Goal: Check status

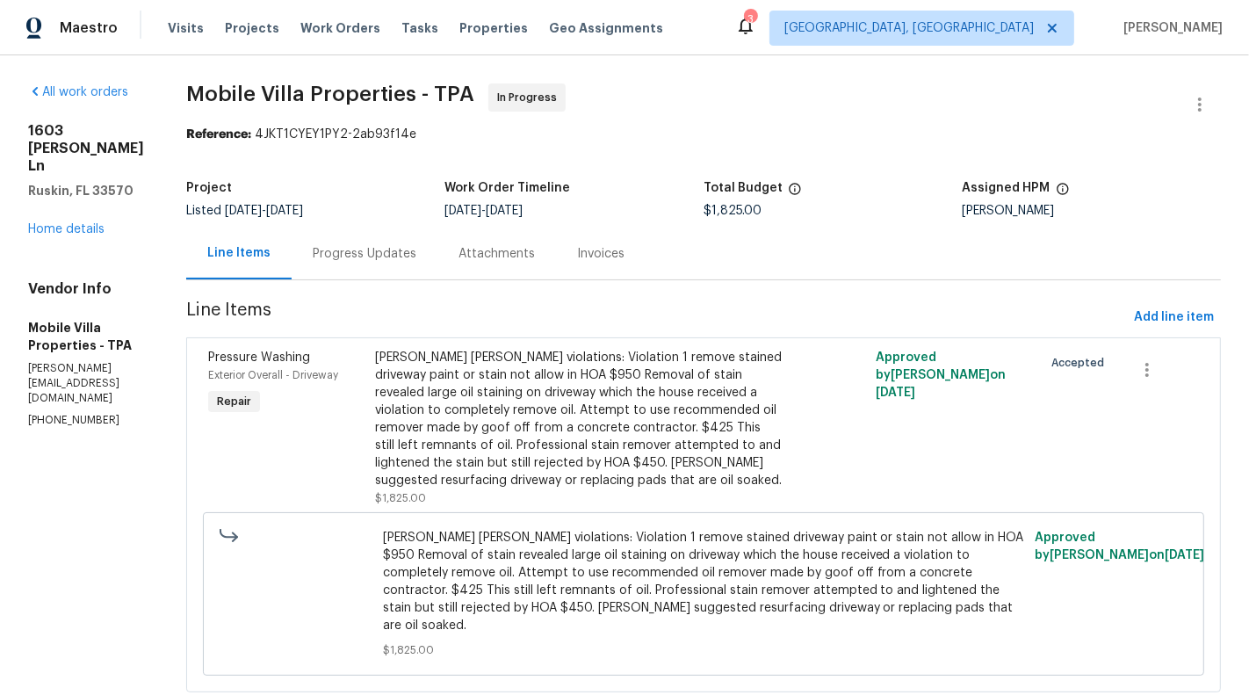
click at [361, 289] on section "Mobile Villa Properties - TPA In Progress Reference: 4JKT1CYEY1PY2-2ab93f14e Pr…" at bounding box center [703, 398] width 1034 height 630
click at [329, 266] on div "Progress Updates" at bounding box center [365, 253] width 146 height 52
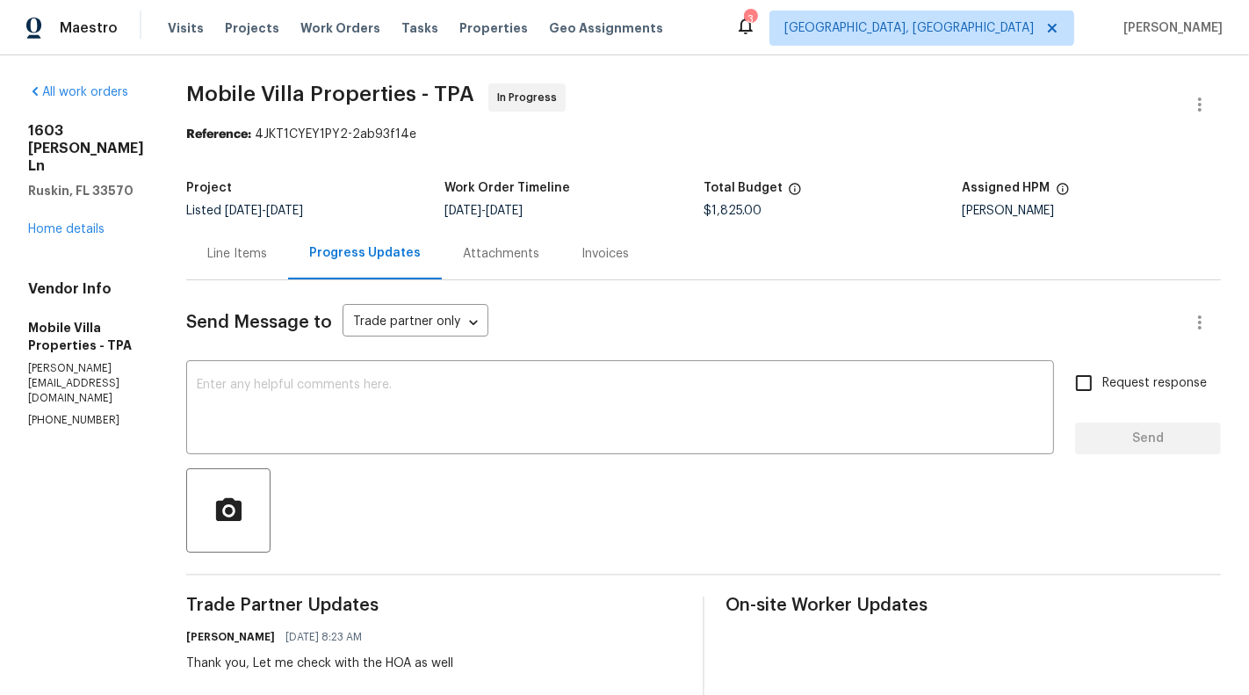
click at [243, 249] on div "Line Items" at bounding box center [237, 253] width 102 height 52
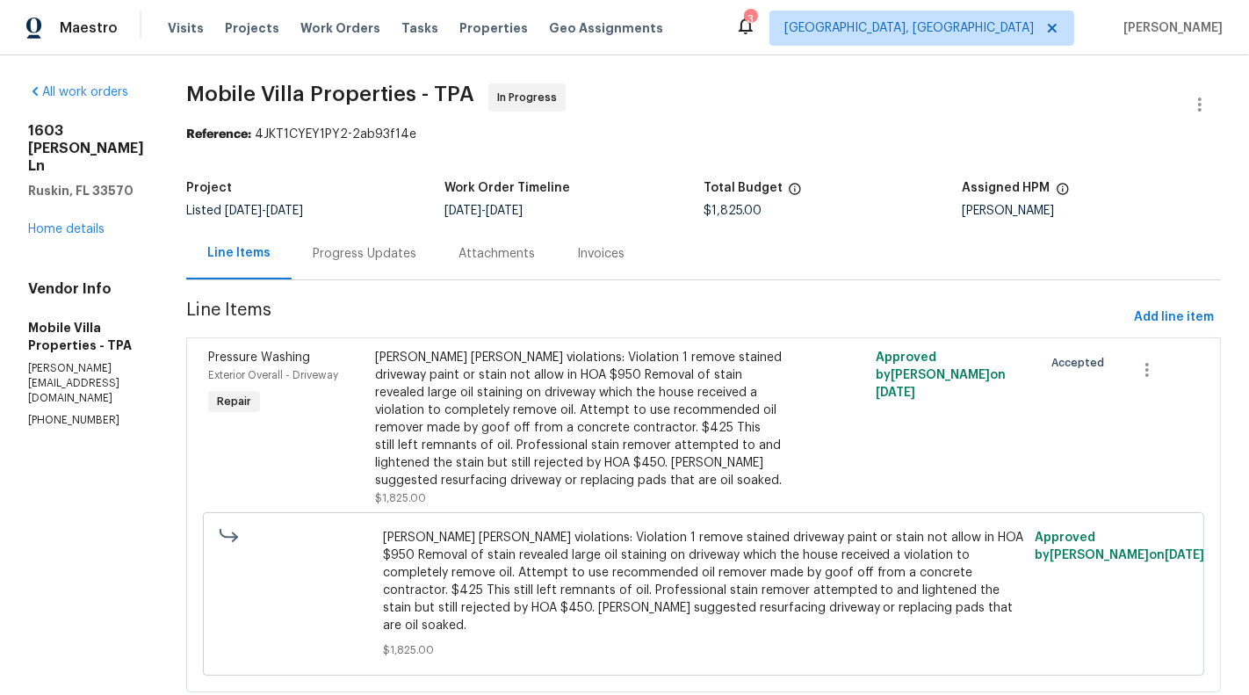
click at [320, 266] on div "Progress Updates" at bounding box center [365, 253] width 146 height 52
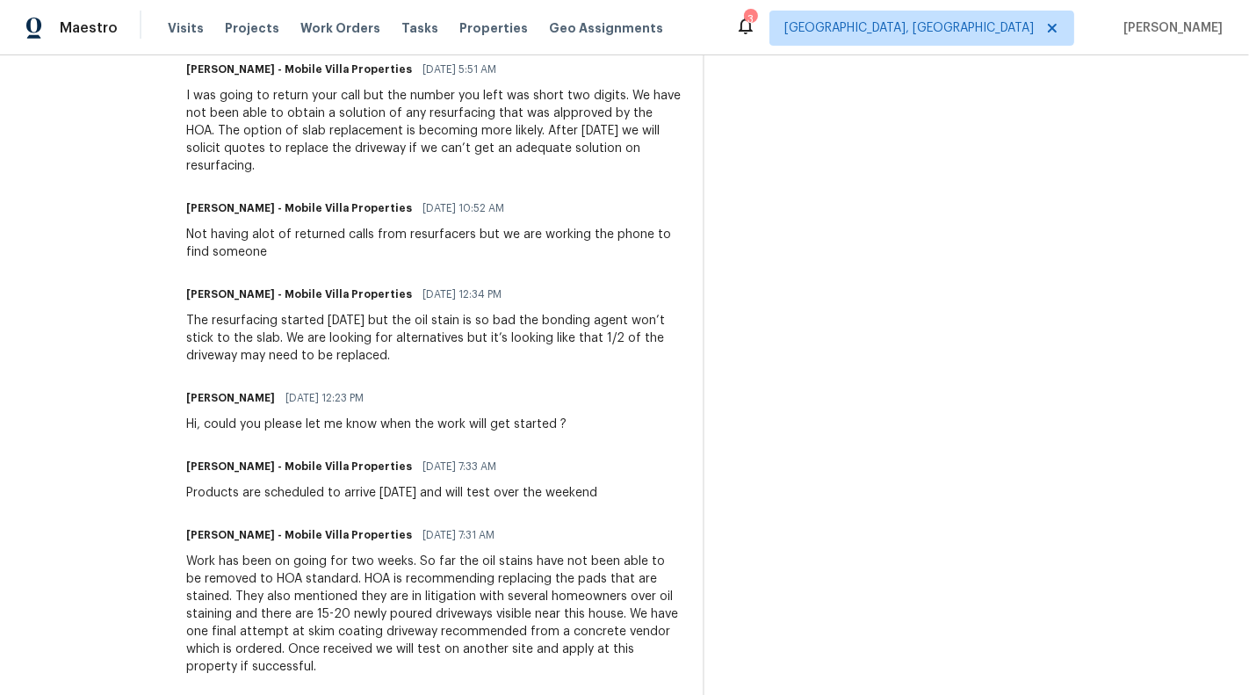
scroll to position [905, 0]
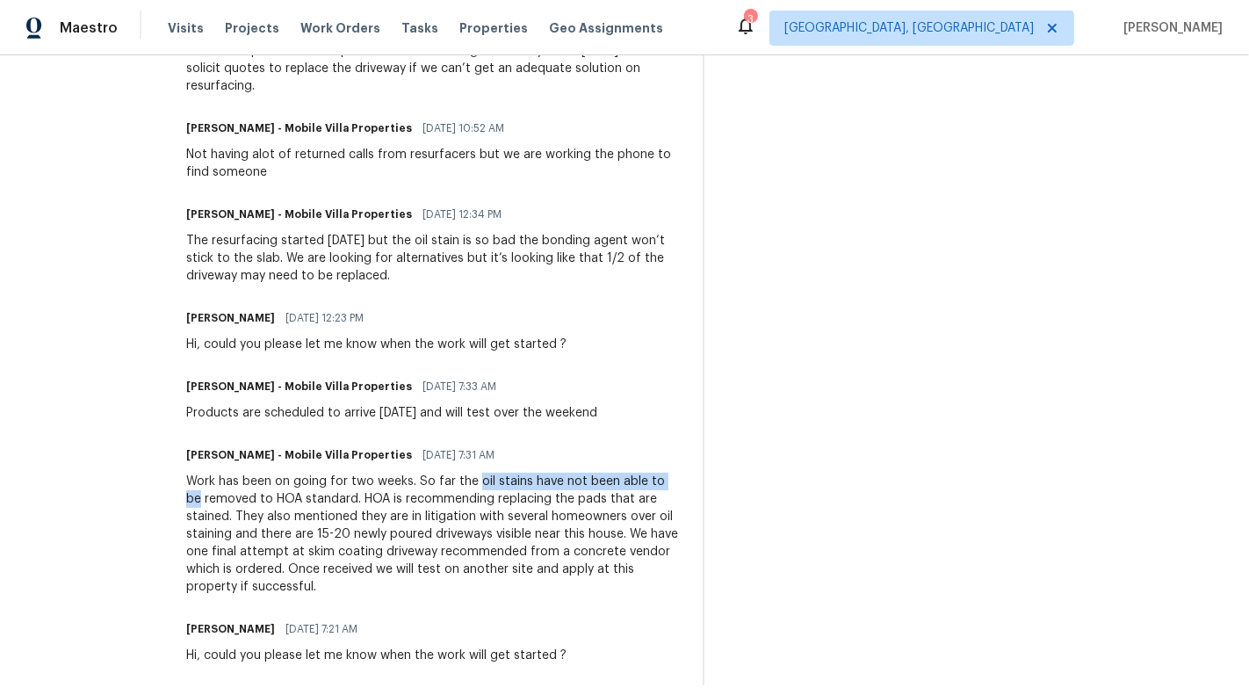
drag, startPoint x: 450, startPoint y: 463, endPoint x: 659, endPoint y: 463, distance: 208.1
click at [659, 472] on div "Work has been on going for two weeks. So far the oil stains have not been able …" at bounding box center [433, 533] width 495 height 123
copy div "oil stains have not been able to be"
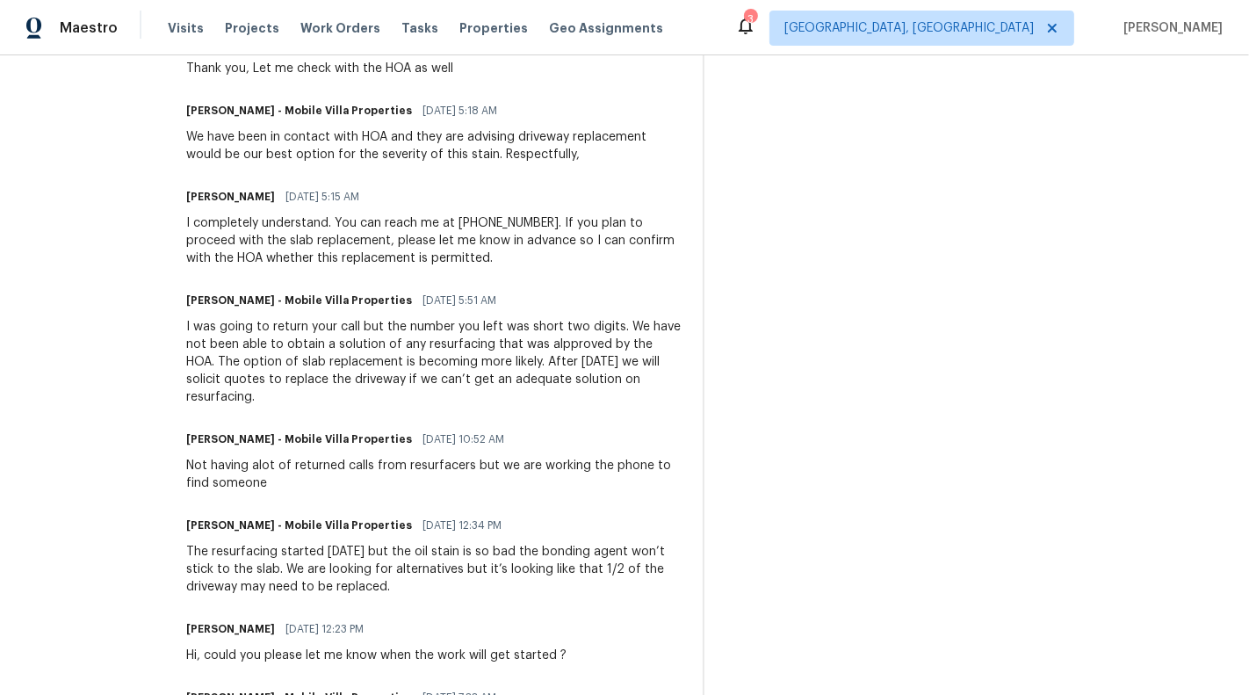
scroll to position [314, 0]
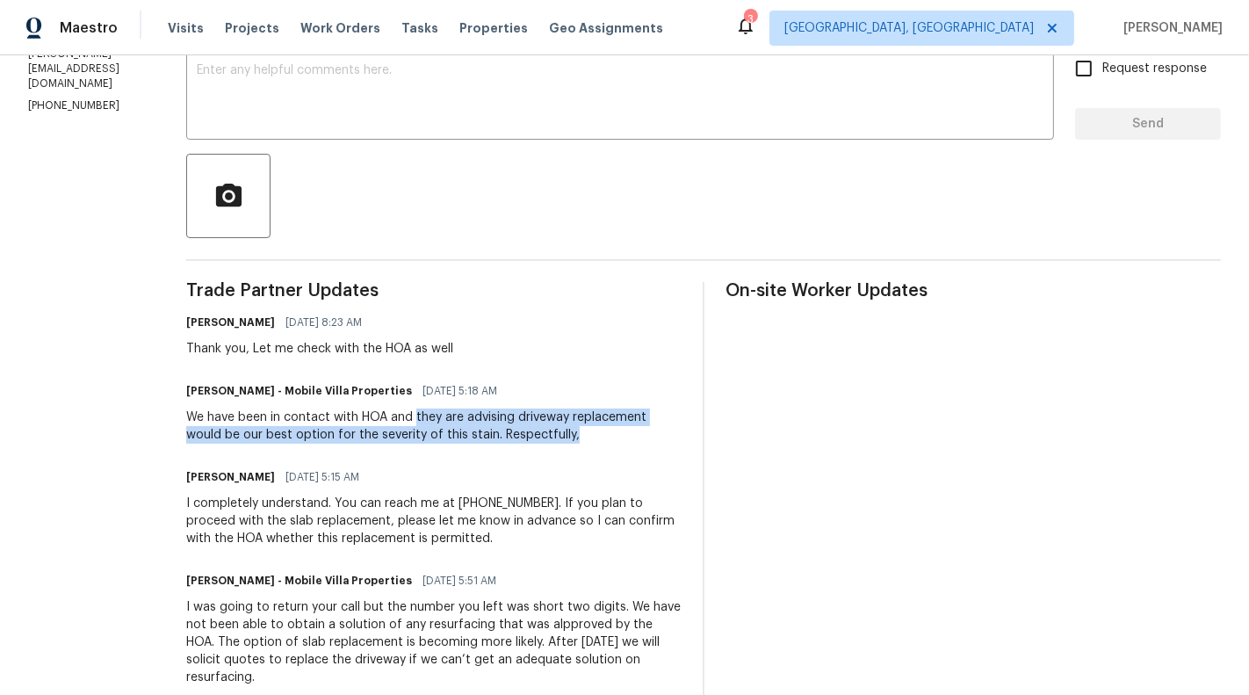
drag, startPoint x: 392, startPoint y: 414, endPoint x: 555, endPoint y: 438, distance: 165.0
click at [555, 436] on div "We have been in contact with HOA and they are advising driveway replacement wou…" at bounding box center [433, 425] width 495 height 35
copy div "they are advising driveway replacement would be our best option for the severit…"
